Goal: Information Seeking & Learning: Learn about a topic

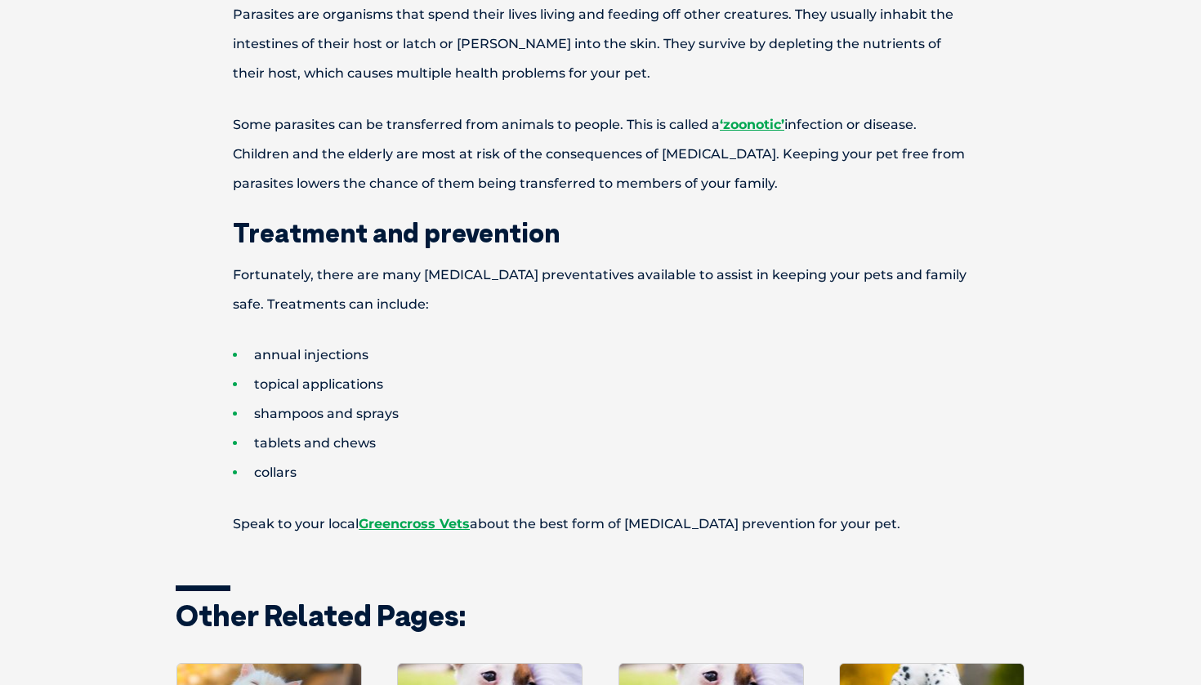
scroll to position [729, 0]
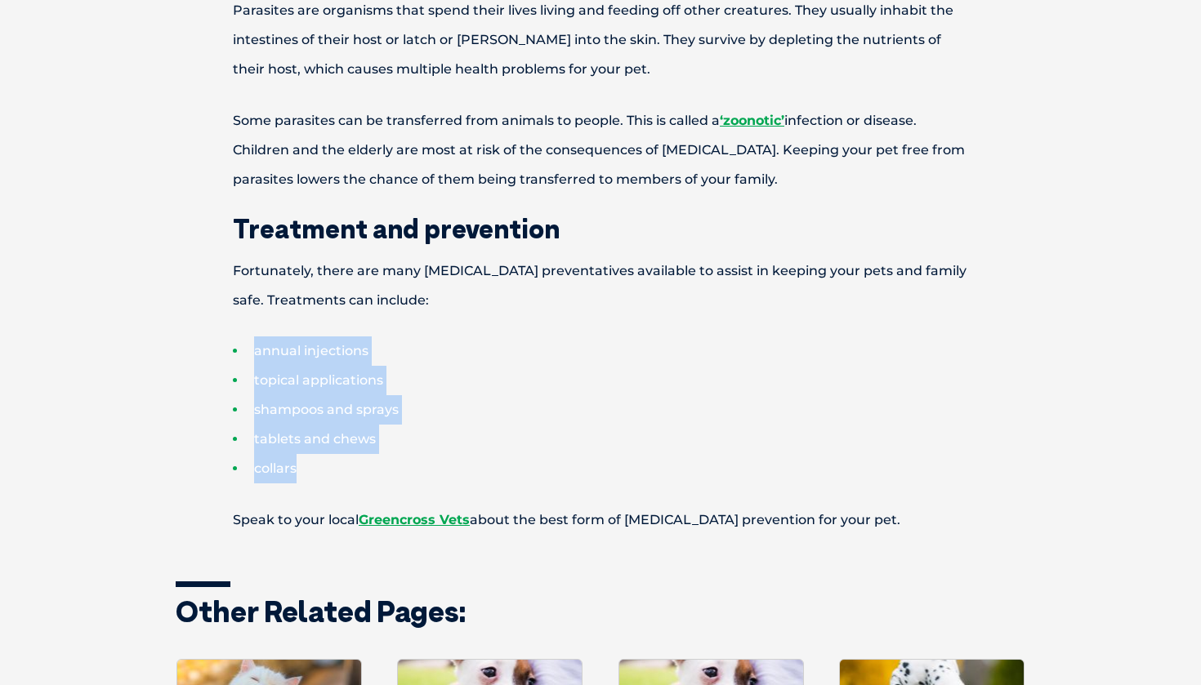
drag, startPoint x: 225, startPoint y: 353, endPoint x: 349, endPoint y: 469, distance: 169.3
click at [349, 469] on ul "annual injections topical applications shampoos and sprays tablets and chews co…" at bounding box center [601, 410] width 850 height 147
click at [373, 483] on li "collars" at bounding box center [629, 468] width 792 height 29
drag, startPoint x: 254, startPoint y: 350, endPoint x: 305, endPoint y: 466, distance: 127.6
click at [305, 466] on ul "annual injections topical applications shampoos and sprays tablets and chews co…" at bounding box center [601, 410] width 850 height 147
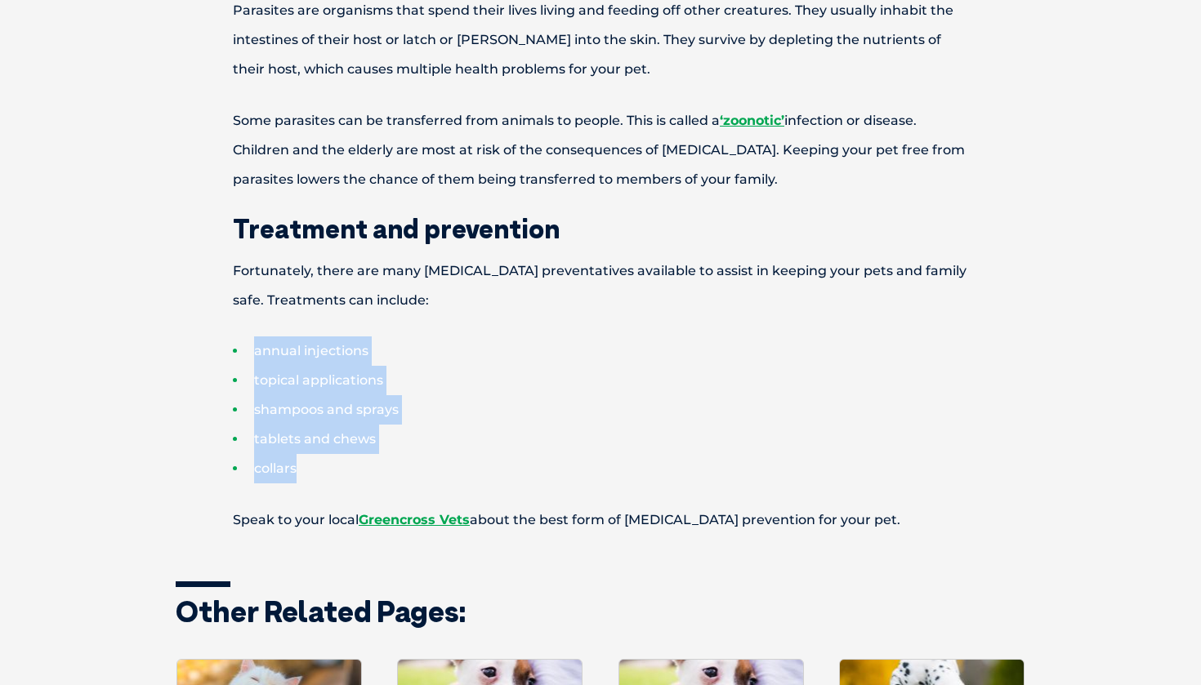
copy ul "annual injections topical applications shampoos and sprays tablets and chews co…"
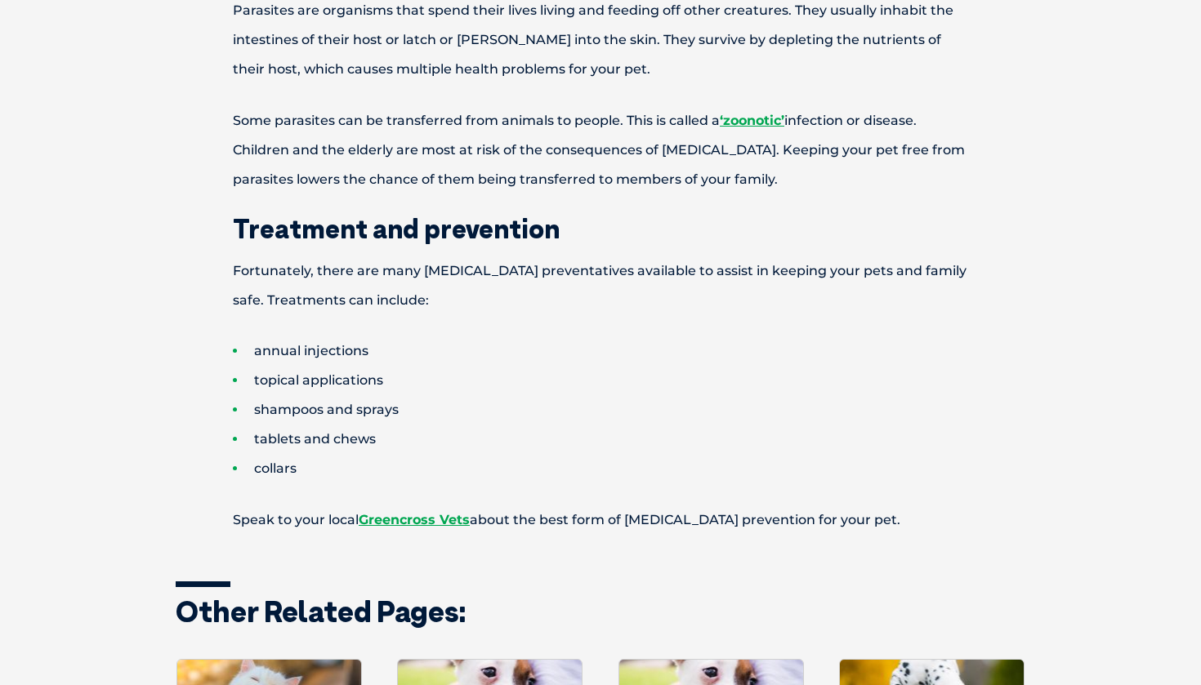
click at [531, 301] on p "Fortunately, there are many [MEDICAL_DATA] preventatives available to assist in…" at bounding box center [601, 285] width 850 height 59
drag, startPoint x: 390, startPoint y: 410, endPoint x: 255, endPoint y: 412, distance: 135.6
click at [255, 412] on li "shampoos and sprays" at bounding box center [629, 409] width 792 height 29
copy li "shampoos and sprays"
drag, startPoint x: 373, startPoint y: 436, endPoint x: 253, endPoint y: 444, distance: 120.3
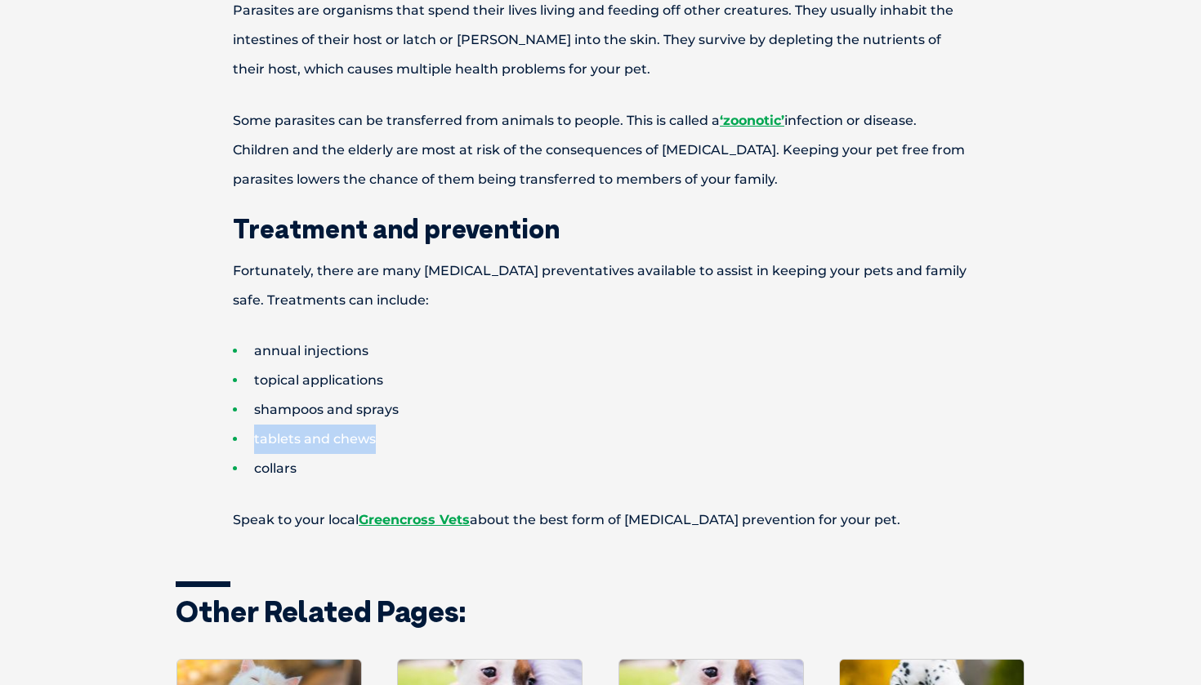
click at [253, 444] on li "tablets and chews" at bounding box center [629, 439] width 792 height 29
copy li "tablets and chews"
